Goal: Task Accomplishment & Management: Manage account settings

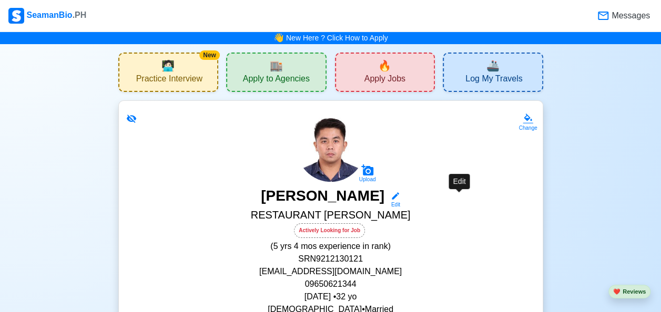
click at [400, 200] on icon at bounding box center [395, 195] width 9 height 9
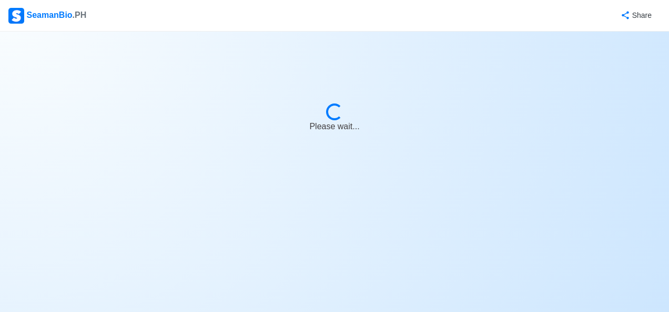
select select "Actively Looking for Job"
select select "Visible for Hiring"
select select "Married"
select select "[DEMOGRAPHIC_DATA]"
select select "PH"
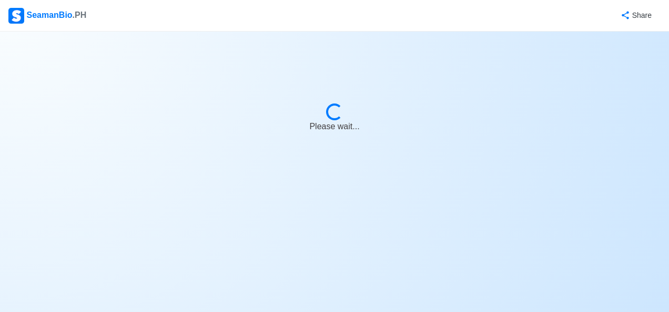
select select "5"
select select "4"
select select "4102416000000"
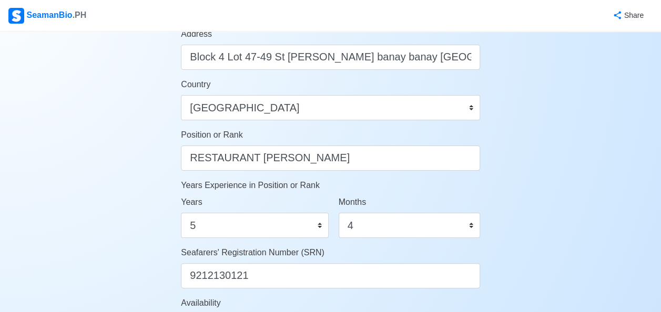
scroll to position [452, 0]
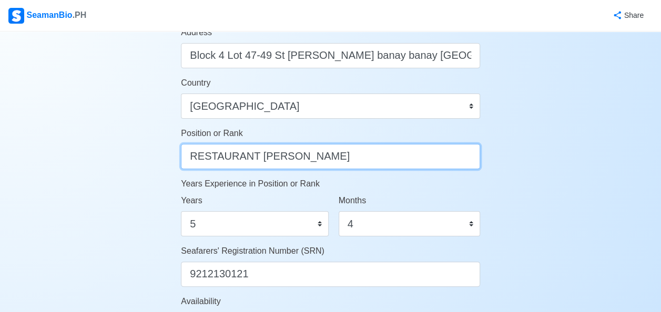
click at [382, 159] on input "RESTAURANT [PERSON_NAME]" at bounding box center [330, 156] width 299 height 25
type input "RESTAURANT [PERSON_NAME]/GALLEY [PERSON_NAME]"
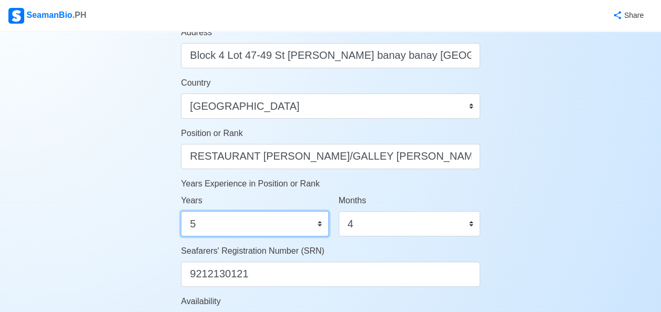
click at [278, 231] on select "0 1 2 3 4 5 6 7 8 9 10 11 12 13 14 15 16 17 18 19 20 21 22 23 24 25 26 27 28 29…" at bounding box center [254, 223] width 147 height 25
select select "0"
click at [181, 211] on select "0 1 2 3 4 5 6 7 8 9 10 11 12 13 14 15 16 17 18 19 20 21 22 23 24 25 26 27 28 29…" at bounding box center [254, 223] width 147 height 25
click at [207, 218] on select "0 1 2 3 4 5 6 7 8 9 10 11 12 13 14 15 16 17 18 19 20 21 22 23 24 25 26 27 28 29…" at bounding box center [254, 223] width 147 height 25
click at [208, 228] on select "0 1 2 3 4 5 6 7 8 9 10 11 12 13 14 15 16 17 18 19 20 21 22 23 24 25 26 27 28 29…" at bounding box center [254, 223] width 147 height 25
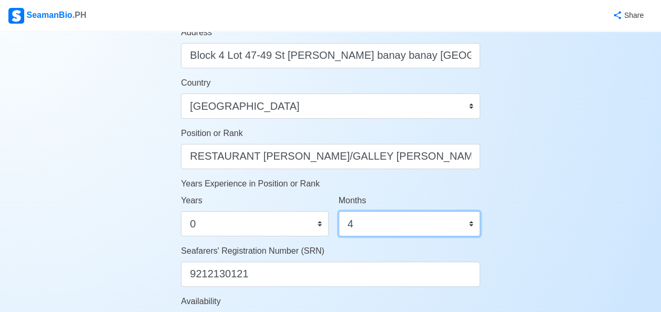
click at [416, 226] on select "0 1 2 3 4 5 6 7 8 9 10 11" at bounding box center [409, 223] width 141 height 25
click at [374, 249] on div "Seafarers' Registration Number (SRN) 9212130121" at bounding box center [330, 266] width 299 height 42
click at [422, 219] on select "0 1 2 3 4 5 6 7 8 9 10 11" at bounding box center [409, 223] width 141 height 25
select select "0"
click at [339, 211] on select "0 1 2 3 4 5 6 7 8 9 10 11" at bounding box center [409, 223] width 141 height 25
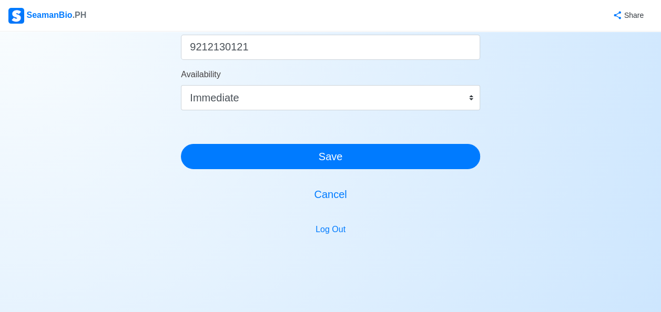
scroll to position [620, 0]
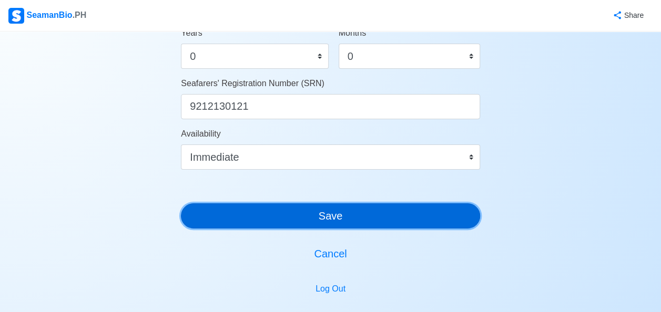
click at [305, 221] on button "Save" at bounding box center [330, 215] width 299 height 25
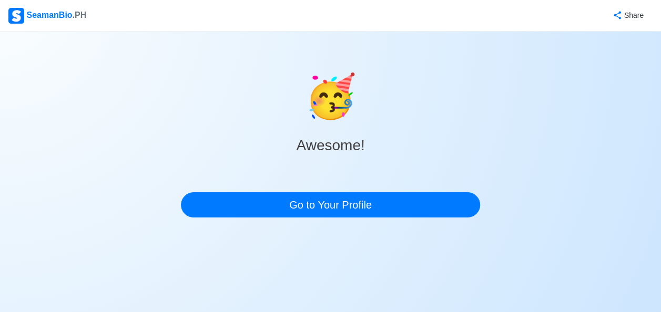
scroll to position [0, 0]
drag, startPoint x: 664, startPoint y: 199, endPoint x: 657, endPoint y: 148, distance: 50.9
click at [657, 148] on html "SeamanBio .PH Share 🥳 Awesome! Go to Your Profile" at bounding box center [334, 156] width 669 height 312
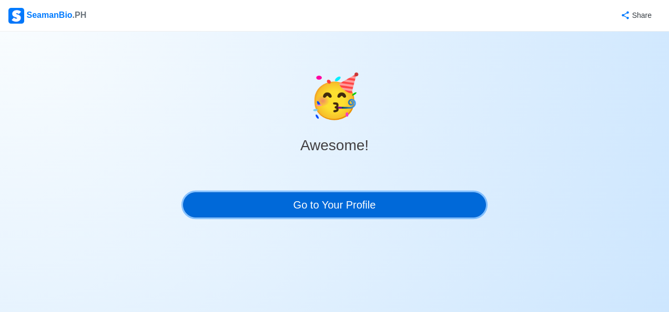
click at [363, 199] on link "Go to Your Profile" at bounding box center [334, 204] width 303 height 25
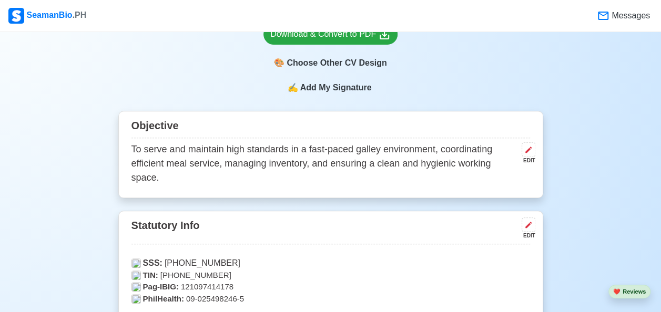
scroll to position [261, 0]
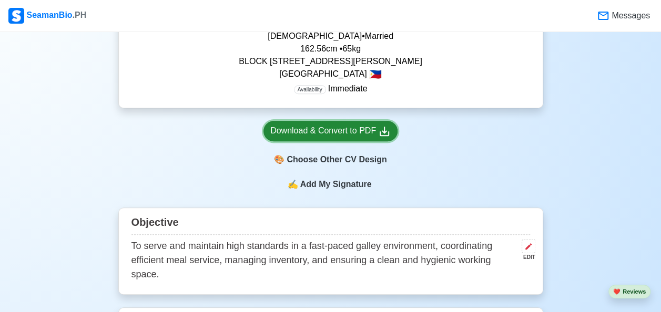
click at [346, 130] on div "Download & Convert to PDF" at bounding box center [330, 131] width 120 height 13
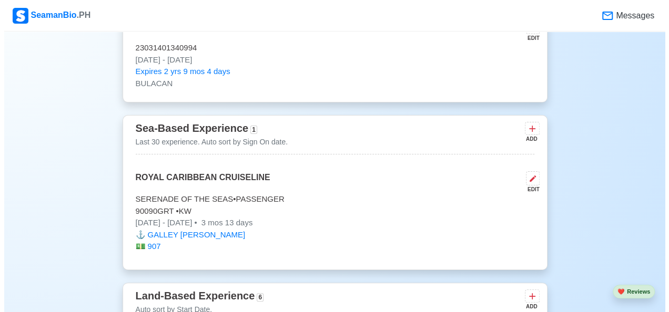
scroll to position [1499, 0]
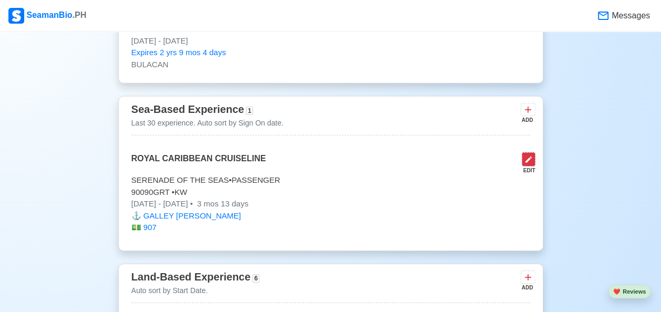
click at [534, 152] on button at bounding box center [529, 159] width 14 height 14
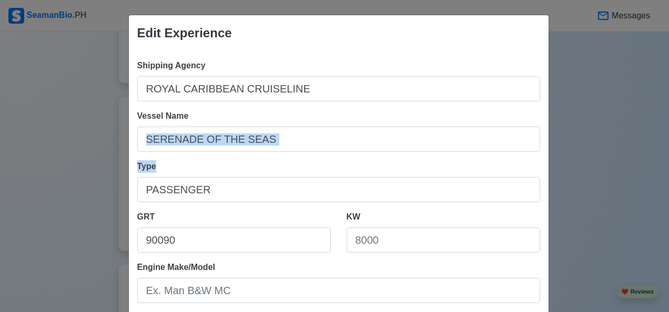
drag, startPoint x: 659, startPoint y: 149, endPoint x: 655, endPoint y: 183, distance: 33.9
click at [655, 183] on div "Edit Experience Shipping Agency ROYAL CARIBBEAN CRUISELINE Vessel Name SERENADE…" at bounding box center [334, 156] width 669 height 312
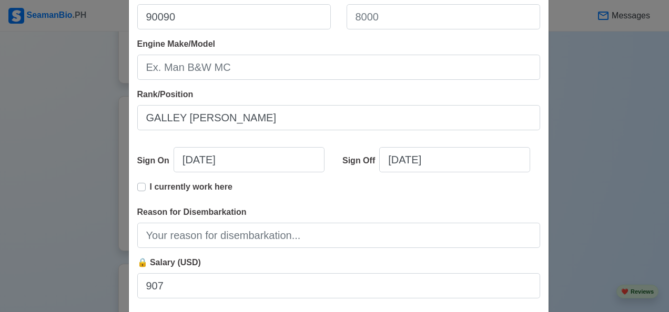
scroll to position [227, 0]
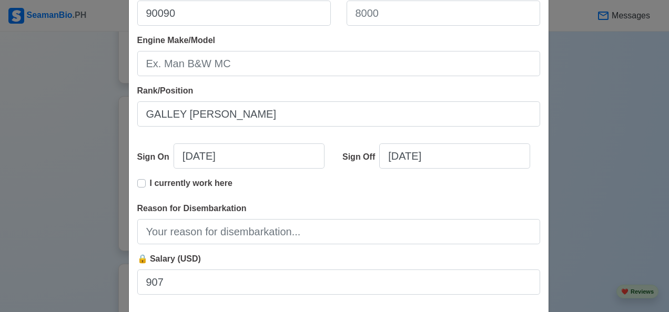
click at [150, 183] on label "I currently work here" at bounding box center [191, 187] width 83 height 21
type input "[DATE]"
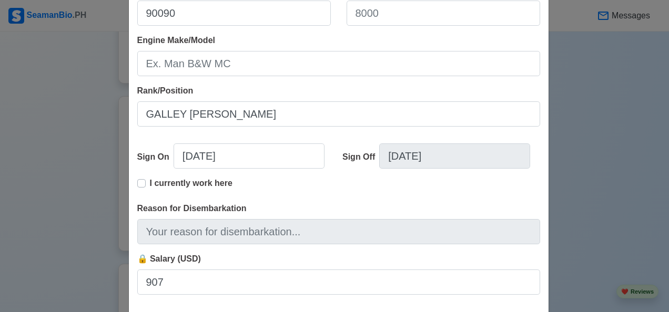
click at [150, 183] on label "I currently work here" at bounding box center [191, 187] width 83 height 21
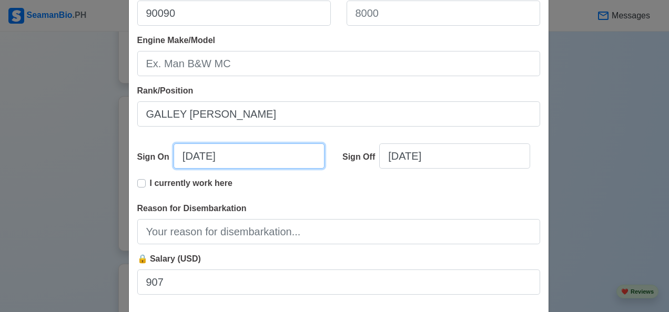
click at [254, 162] on input "[DATE]" at bounding box center [248, 156] width 151 height 25
select select "****"
select select "********"
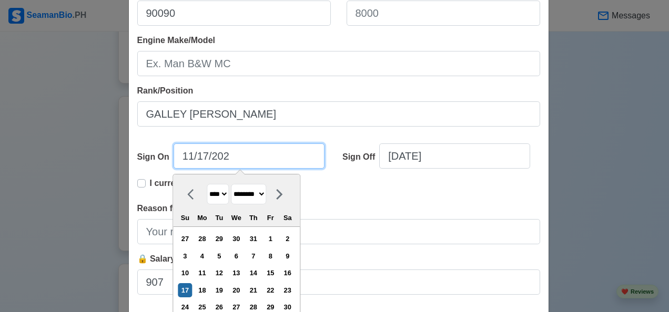
type input "[DATE]"
select select "****"
type input "11/17/2"
select select "****"
type input "11/17/"
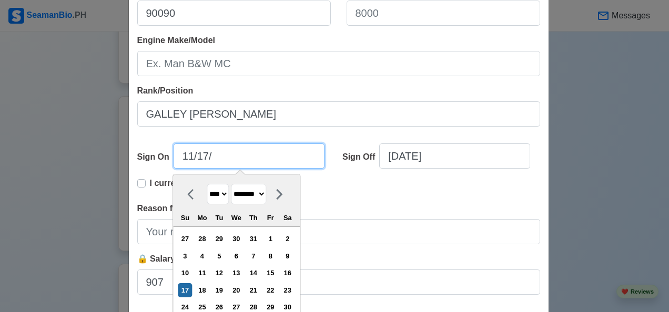
select select "****"
type input "1"
select select "*******"
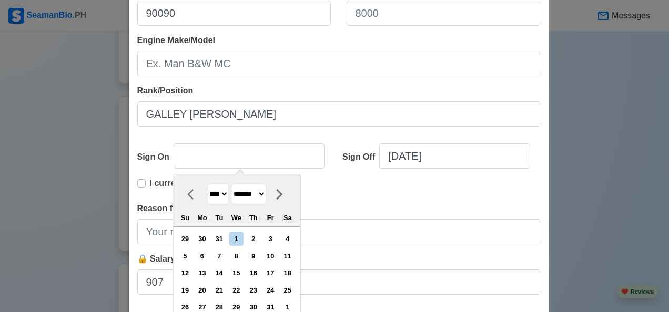
type input "[DATE]"
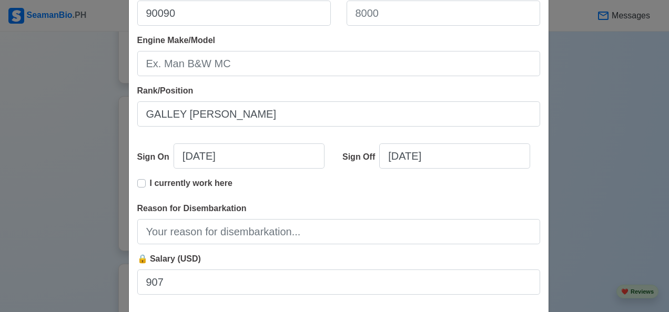
click at [160, 136] on div "Sign On [DATE] Sign Off [DATE] I currently work here" at bounding box center [338, 168] width 403 height 67
select select "****"
select select "*********"
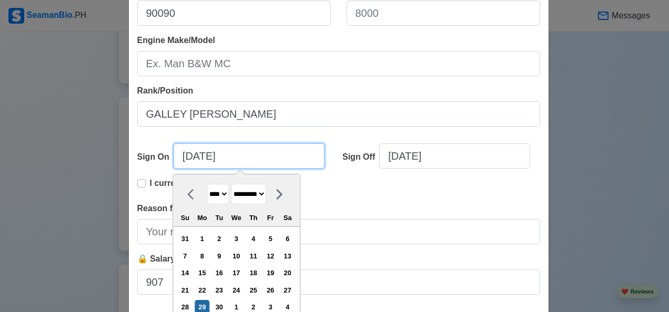
click at [257, 156] on input "[DATE]" at bounding box center [248, 156] width 151 height 25
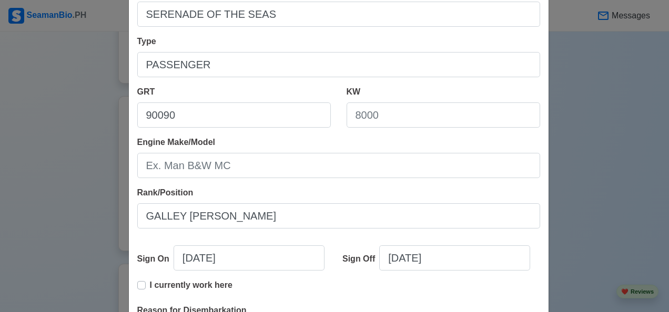
scroll to position [114, 0]
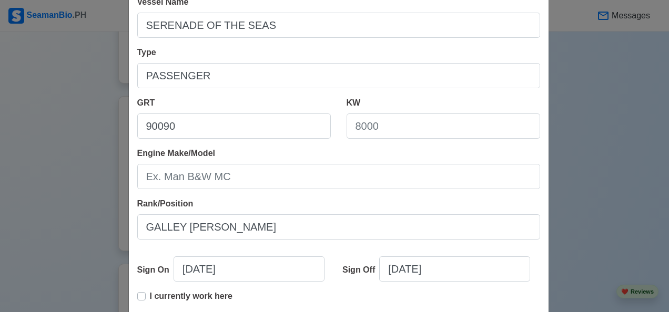
click at [599, 134] on div "Edit Experience Shipping Agency ROYAL CARIBBEAN CRUISELINE Vessel Name SERENADE…" at bounding box center [334, 156] width 669 height 312
